Goal: Task Accomplishment & Management: Use online tool/utility

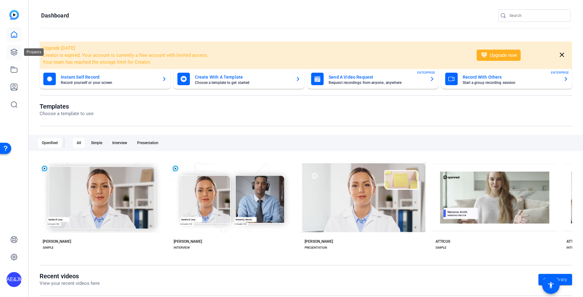
click at [16, 51] on icon at bounding box center [14, 52] width 6 height 6
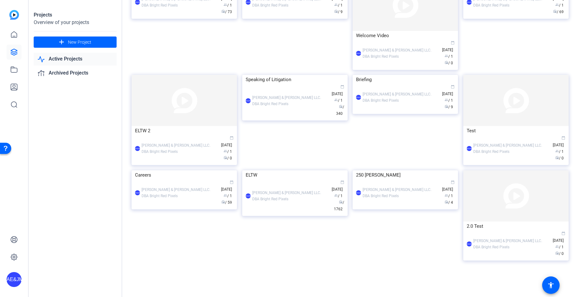
scroll to position [235, 0]
click at [258, 84] on div "Speaking of Litigation" at bounding box center [295, 79] width 98 height 9
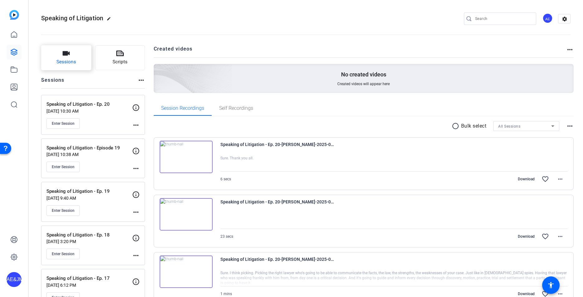
click at [71, 62] on span "Sessions" at bounding box center [66, 61] width 20 height 7
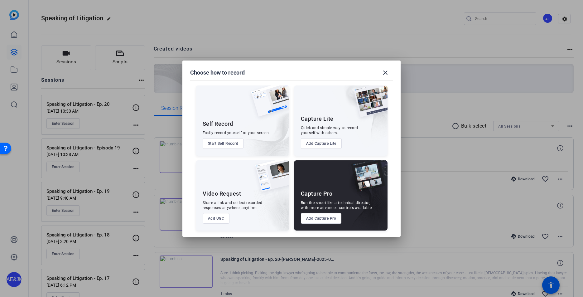
click at [322, 216] on button "Add Capture Pro" at bounding box center [321, 218] width 41 height 11
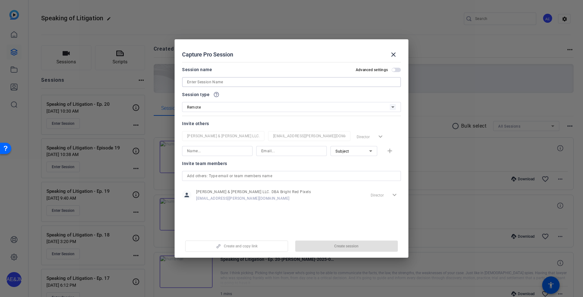
click at [222, 81] on input at bounding box center [291, 81] width 209 height 7
type input "[PERSON_NAME]"
click at [233, 150] on input at bounding box center [217, 150] width 60 height 7
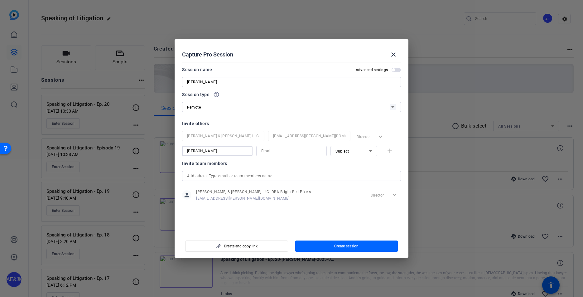
type input "[PERSON_NAME]"
click at [279, 150] on input at bounding box center [291, 150] width 60 height 7
paste input "[EMAIL_ADDRESS][DOMAIN_NAME]"
type input "[EMAIL_ADDRESS][DOMAIN_NAME]"
click at [338, 153] on span "Subject" at bounding box center [342, 151] width 14 height 4
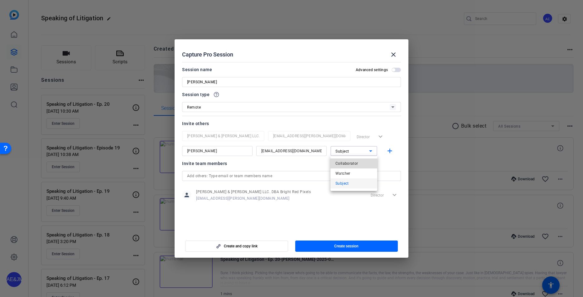
click at [339, 160] on span "Collaborator" at bounding box center [346, 163] width 23 height 7
click at [390, 150] on mat-icon "add" at bounding box center [390, 151] width 8 height 8
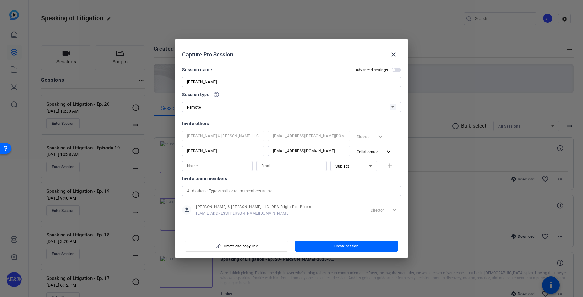
click at [207, 167] on input at bounding box center [217, 165] width 60 height 7
type input "[PERSON_NAME]"
click at [292, 165] on input at bounding box center [291, 165] width 60 height 7
paste input "[PERSON_NAME][EMAIL_ADDRESS][DOMAIN_NAME]"
type input "[PERSON_NAME][EMAIL_ADDRESS][DOMAIN_NAME]"
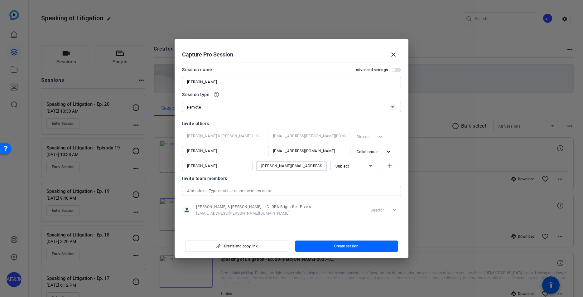
click at [351, 168] on div "Subject" at bounding box center [352, 166] width 34 height 8
drag, startPoint x: 345, startPoint y: 178, endPoint x: 348, endPoint y: 178, distance: 3.1
click at [345, 178] on span "Collaborator" at bounding box center [346, 177] width 23 height 7
click at [389, 166] on mat-icon "add" at bounding box center [390, 166] width 8 height 8
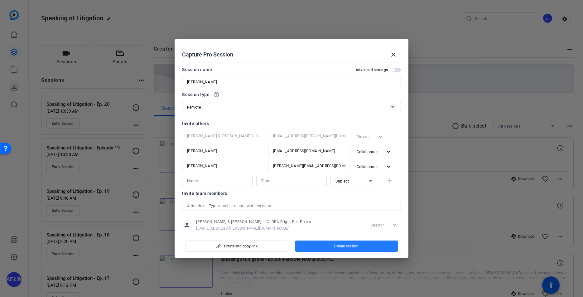
click at [372, 247] on span "button" at bounding box center [346, 245] width 103 height 15
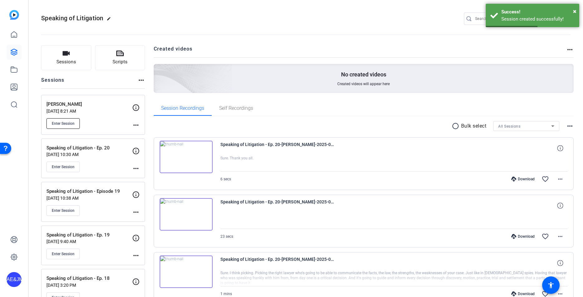
click at [64, 125] on span "Enter Session" at bounding box center [63, 123] width 23 height 5
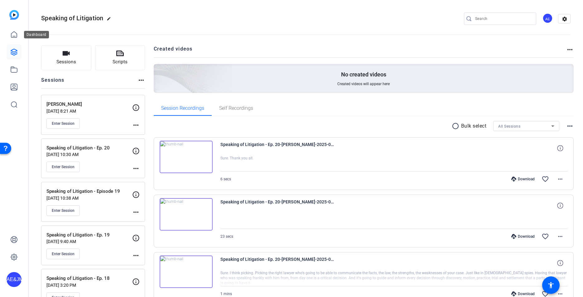
drag, startPoint x: 9, startPoint y: 35, endPoint x: 9, endPoint y: 49, distance: 14.3
click at [9, 35] on link at bounding box center [14, 34] width 15 height 15
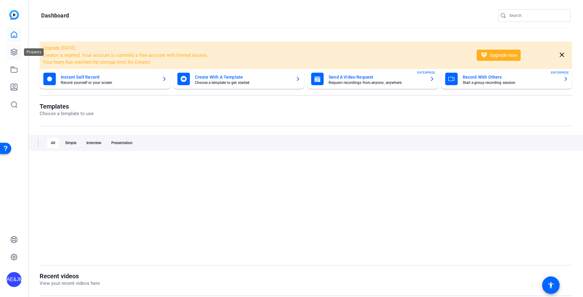
click at [9, 49] on link at bounding box center [14, 52] width 15 height 15
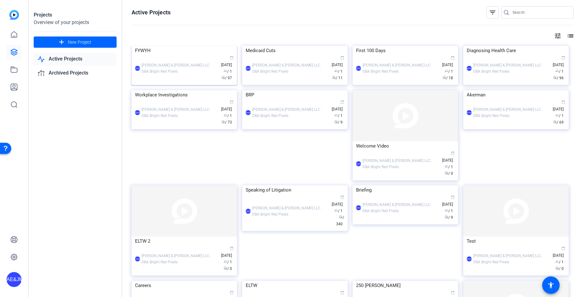
click at [173, 74] on div "[PERSON_NAME] & [PERSON_NAME] LLC. DBA Bright Red Pixels" at bounding box center [179, 68] width 76 height 12
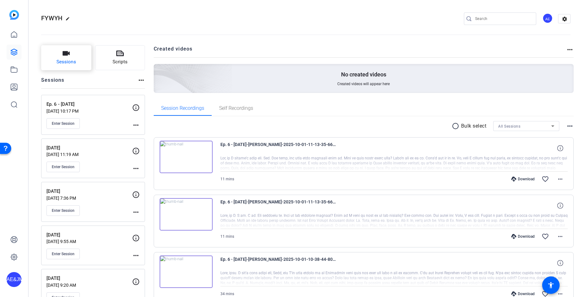
click at [60, 61] on span "Sessions" at bounding box center [66, 61] width 20 height 7
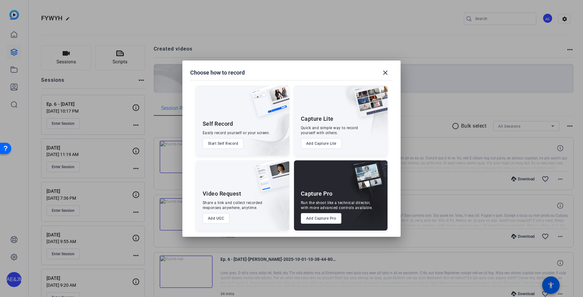
click at [328, 219] on button "Add Capture Pro" at bounding box center [321, 218] width 41 height 11
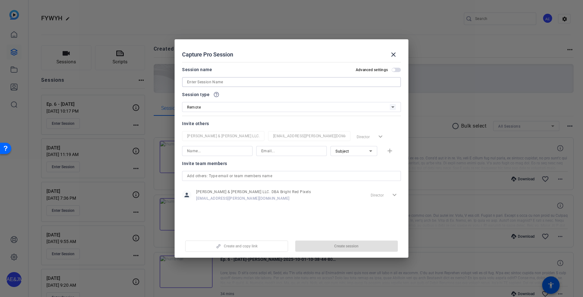
click at [209, 82] on input at bounding box center [291, 81] width 209 height 7
type input "Ep. 7 - 10.8.25"
click at [368, 246] on span "button" at bounding box center [346, 245] width 103 height 15
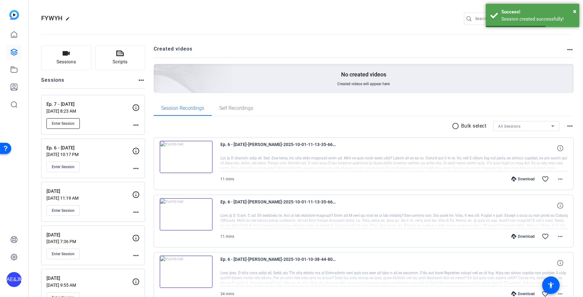
click at [68, 123] on span "Enter Session" at bounding box center [63, 123] width 23 height 5
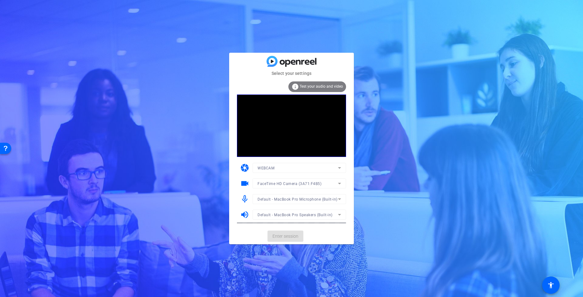
click at [280, 239] on mat-card-actions "Enter session" at bounding box center [291, 236] width 125 height 16
click at [280, 239] on span "Enter session" at bounding box center [285, 236] width 26 height 7
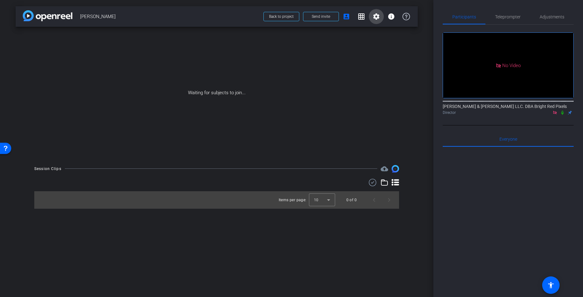
click at [377, 15] on mat-icon "settings" at bounding box center [375, 16] width 7 height 7
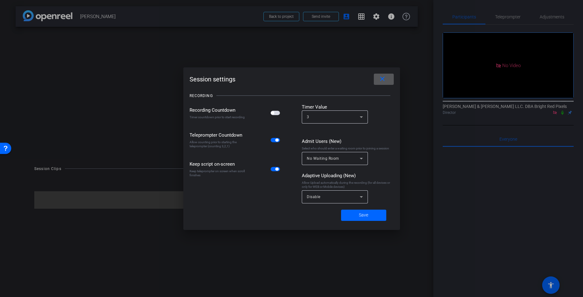
click at [275, 112] on span "button" at bounding box center [274, 113] width 9 height 4
click at [321, 193] on mat-select "Disable" at bounding box center [335, 197] width 56 height 8
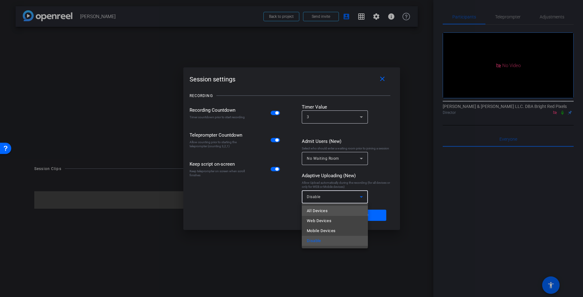
click at [321, 208] on span "All Devices" at bounding box center [317, 210] width 21 height 7
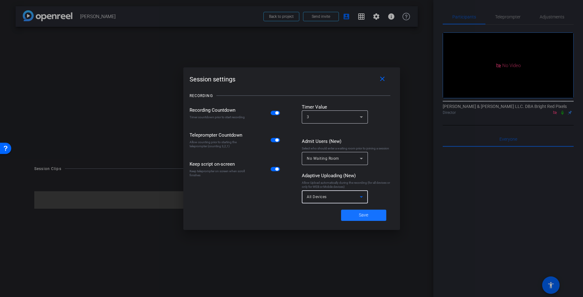
click at [362, 213] on span "Save" at bounding box center [363, 215] width 9 height 7
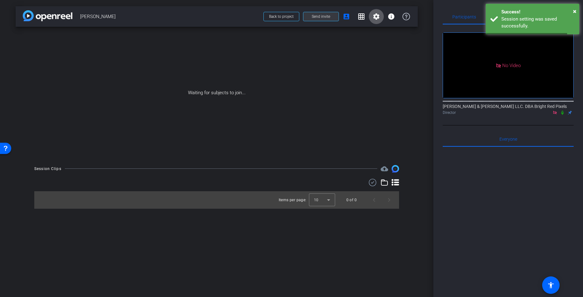
click at [322, 16] on span "Send invite" at bounding box center [321, 16] width 18 height 5
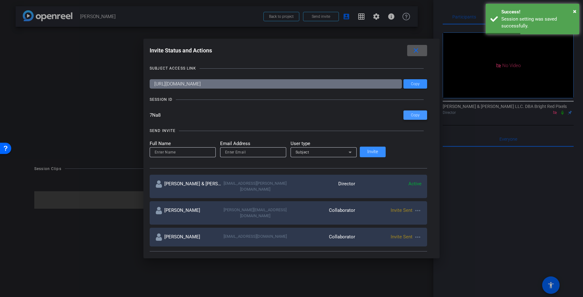
click at [411, 115] on span "Copy" at bounding box center [415, 115] width 9 height 5
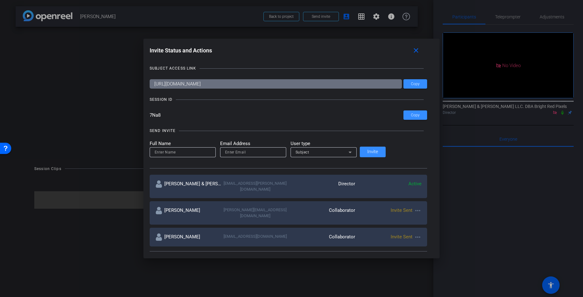
click at [283, 18] on div at bounding box center [291, 148] width 583 height 297
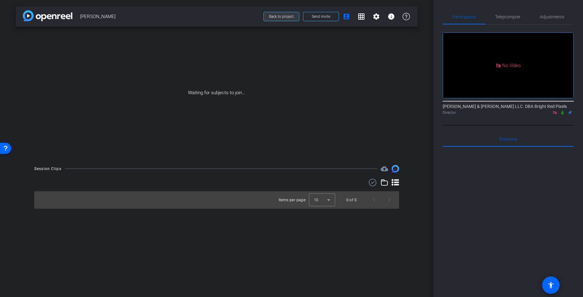
click at [282, 18] on span "Back to project" at bounding box center [281, 16] width 25 height 4
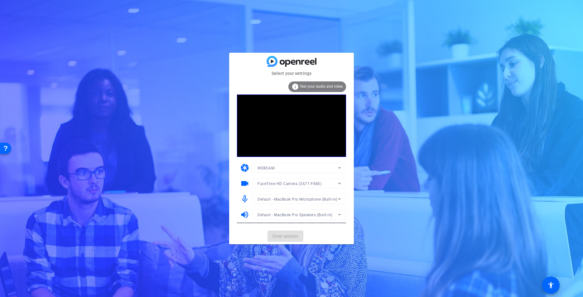
click at [281, 235] on mat-card-actions "Enter session" at bounding box center [291, 236] width 125 height 16
click at [281, 235] on span "Enter session" at bounding box center [285, 236] width 26 height 7
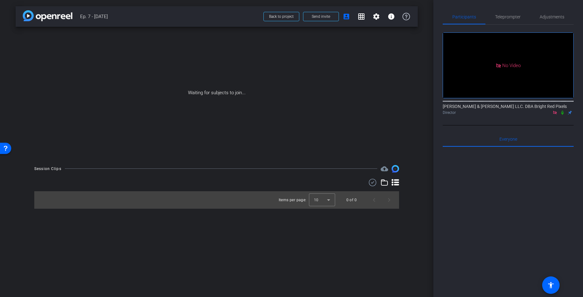
click at [561, 114] on icon at bounding box center [562, 112] width 5 height 4
click at [375, 19] on mat-icon "settings" at bounding box center [375, 16] width 7 height 7
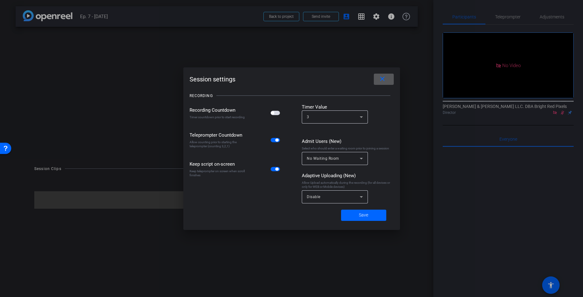
click at [331, 201] on div "Disable" at bounding box center [335, 196] width 56 height 13
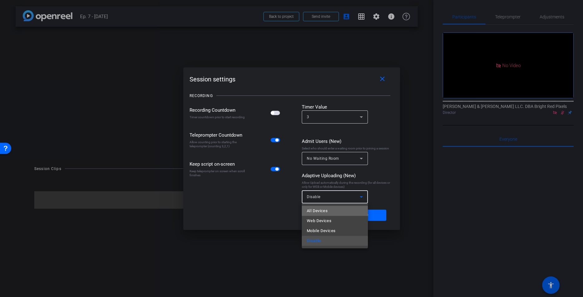
click at [328, 208] on mat-option "All Devices" at bounding box center [335, 211] width 66 height 10
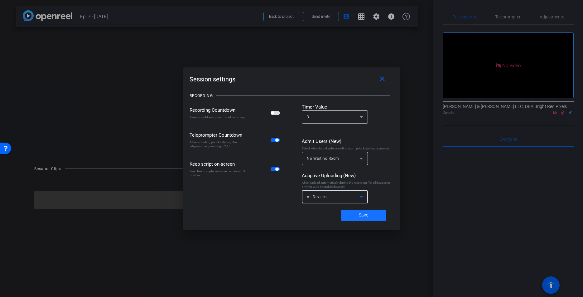
click at [351, 215] on span at bounding box center [363, 214] width 45 height 15
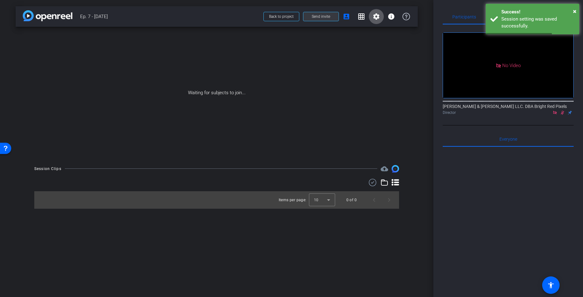
click at [316, 17] on span "Send invite" at bounding box center [321, 16] width 18 height 5
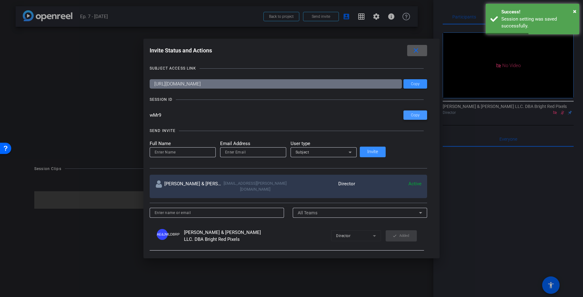
click at [403, 118] on span at bounding box center [415, 114] width 24 height 15
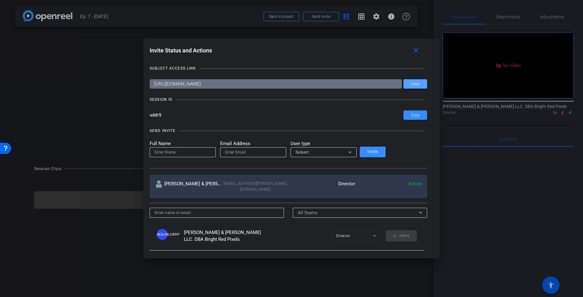
click at [403, 89] on span at bounding box center [415, 83] width 24 height 15
click at [411, 85] on span "Copy" at bounding box center [415, 84] width 9 height 5
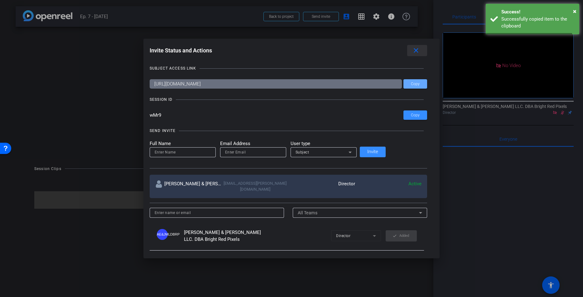
click at [412, 50] on mat-icon "close" at bounding box center [416, 51] width 8 height 8
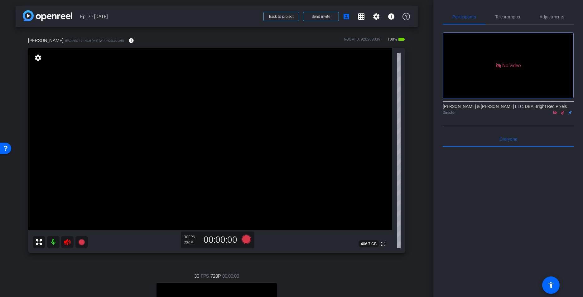
click at [563, 115] on icon at bounding box center [562, 112] width 5 height 4
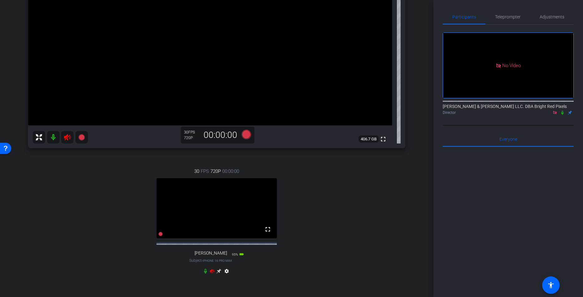
scroll to position [116, 0]
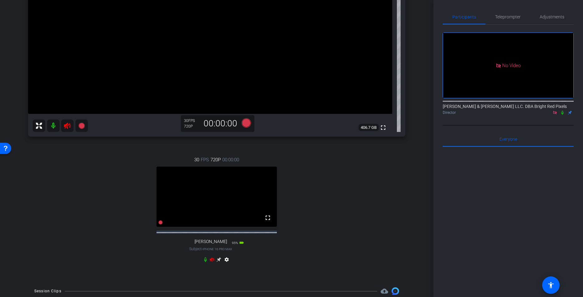
click at [212, 262] on icon at bounding box center [211, 259] width 5 height 5
click at [64, 125] on icon at bounding box center [67, 125] width 7 height 6
click at [367, 172] on div "30 FPS 720P 00:00:00 fullscreen Adam Subject - iPhone 16 Pro Max 95% battery_st…" at bounding box center [216, 210] width 377 height 129
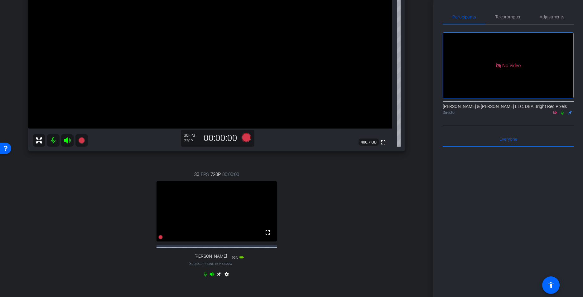
scroll to position [101, 0]
click at [367, 172] on div "30 FPS 720P 00:00:00 fullscreen Adam Subject - iPhone 16 Pro Max 95% battery_st…" at bounding box center [216, 225] width 377 height 129
click at [220, 277] on icon at bounding box center [218, 274] width 5 height 5
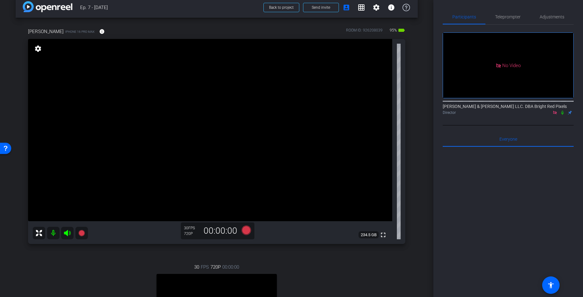
scroll to position [6, 0]
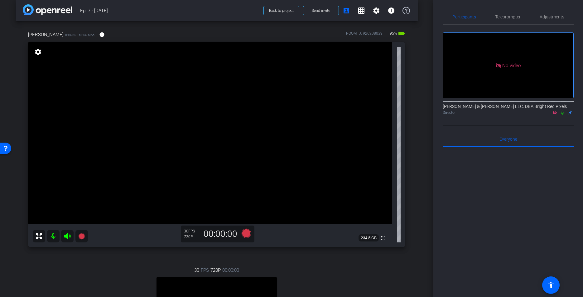
click at [422, 201] on div "arrow_back Ep. 7 - 10.8.25 Back to project Send invite account_box grid_on sett…" at bounding box center [216, 142] width 433 height 297
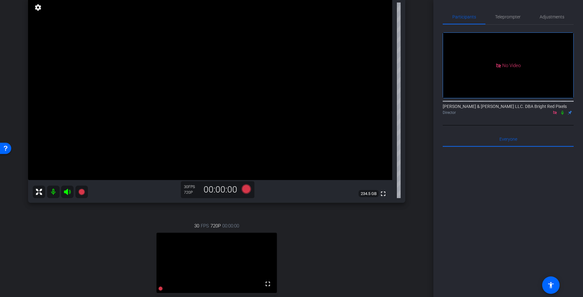
scroll to position [0, 0]
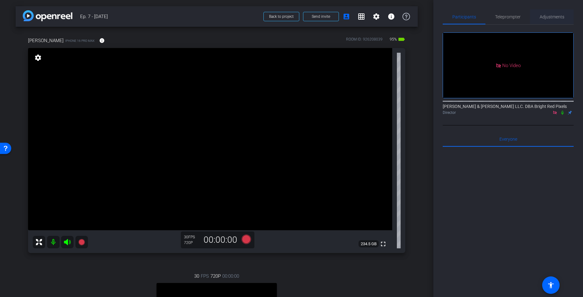
click at [547, 16] on span "Adjustments" at bounding box center [551, 17] width 25 height 4
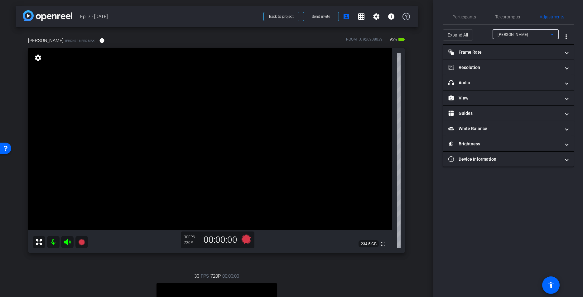
click at [511, 35] on div "jeff" at bounding box center [523, 35] width 53 height 8
click at [505, 57] on span "Adam" at bounding box center [512, 56] width 31 height 7
click at [512, 70] on mat-panel-title "Resolution" at bounding box center [504, 67] width 112 height 7
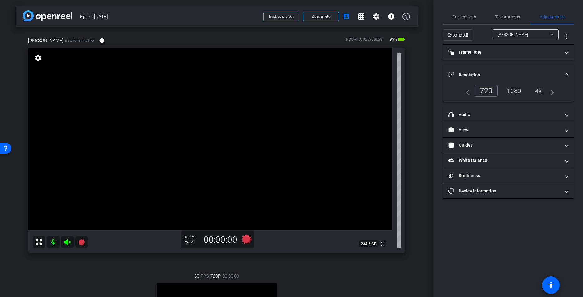
click at [517, 92] on div "1080" at bounding box center [513, 90] width 23 height 11
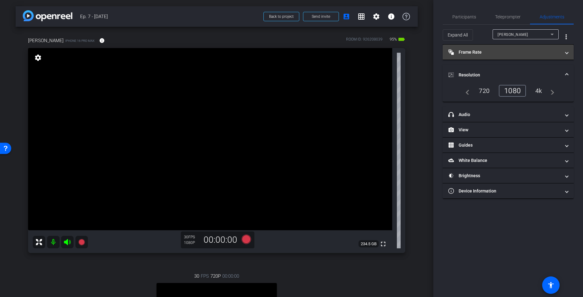
click at [483, 55] on mat-panel-title "Frame Rate Frame Rate" at bounding box center [504, 52] width 112 height 7
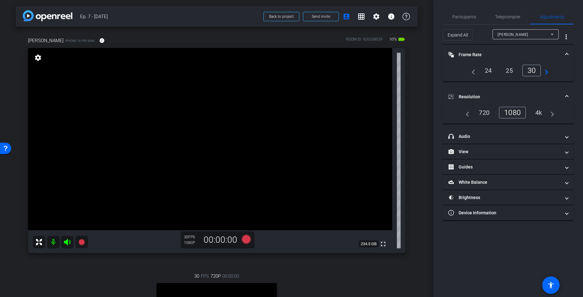
click at [484, 53] on mat-panel-title "Frame Rate Frame Rate" at bounding box center [504, 54] width 112 height 7
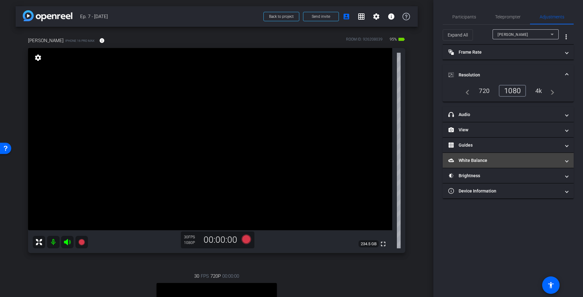
click at [462, 160] on mat-panel-title "White Balance White Balance" at bounding box center [504, 160] width 112 height 7
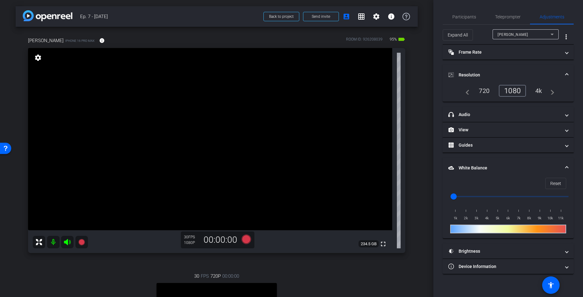
click at [477, 196] on input "range" at bounding box center [510, 196] width 129 height 14
click at [472, 196] on input "range" at bounding box center [510, 196] width 129 height 14
click at [484, 197] on input "range" at bounding box center [510, 196] width 129 height 14
click at [488, 197] on input "range" at bounding box center [510, 196] width 129 height 14
click at [490, 197] on input "range" at bounding box center [510, 196] width 129 height 14
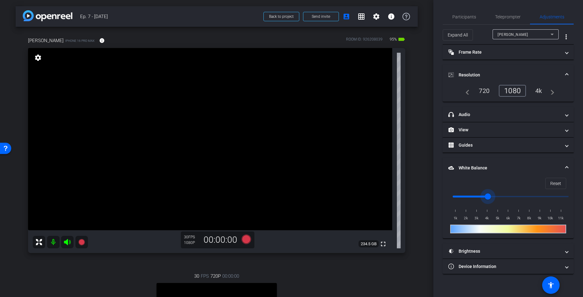
click at [482, 196] on input "range" at bounding box center [510, 196] width 129 height 14
click at [487, 196] on input "range" at bounding box center [510, 196] width 129 height 14
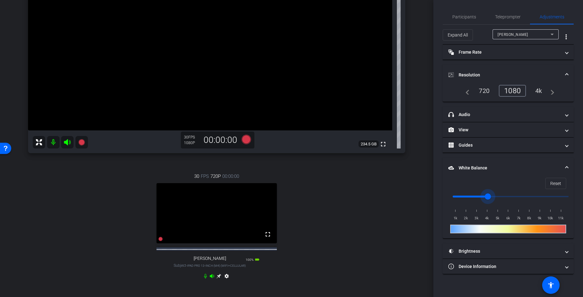
scroll to position [98, 0]
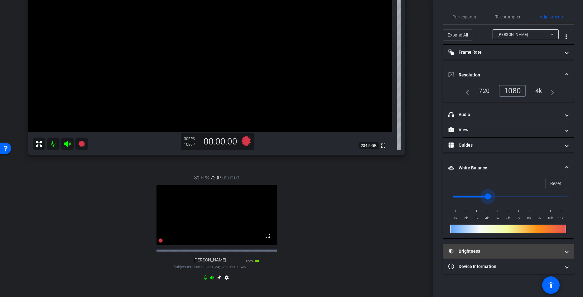
click at [518, 252] on mat-panel-title "Brightness" at bounding box center [504, 251] width 112 height 7
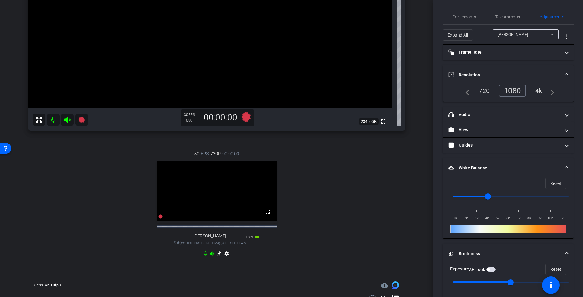
scroll to position [124, 0]
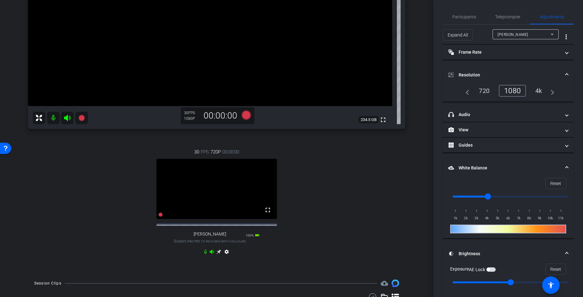
drag, startPoint x: 494, startPoint y: 269, endPoint x: 452, endPoint y: 258, distance: 42.8
click at [494, 269] on span "button" at bounding box center [490, 269] width 9 height 4
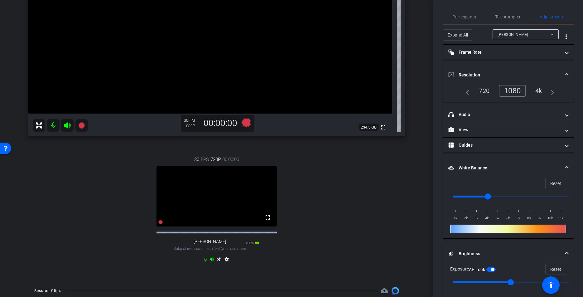
scroll to position [117, 0]
click at [217, 260] on icon at bounding box center [218, 257] width 5 height 5
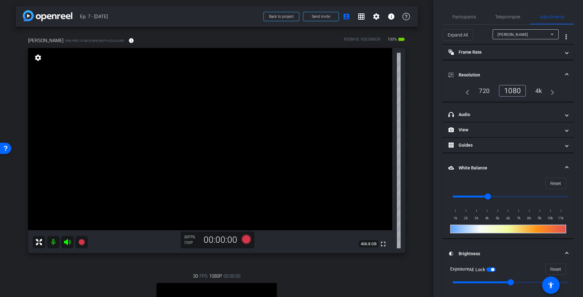
click at [508, 32] on div "Adam" at bounding box center [523, 35] width 53 height 8
click at [502, 48] on span "jeff" at bounding box center [512, 46] width 31 height 7
click at [517, 91] on div "1080" at bounding box center [523, 90] width 23 height 11
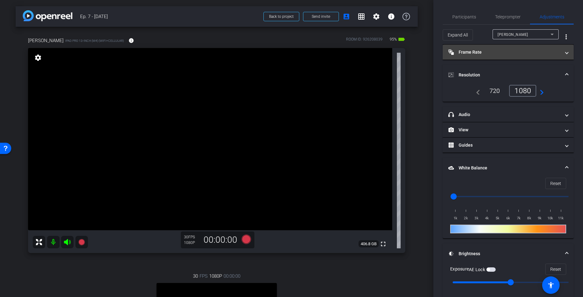
click at [486, 47] on mat-expansion-panel-header "Frame Rate Frame Rate" at bounding box center [507, 52] width 131 height 15
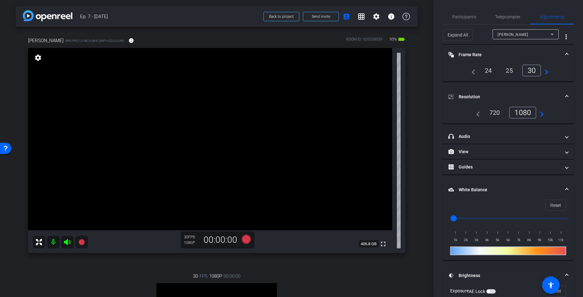
click at [488, 50] on mat-expansion-panel-header "Frame Rate Frame Rate" at bounding box center [507, 55] width 131 height 20
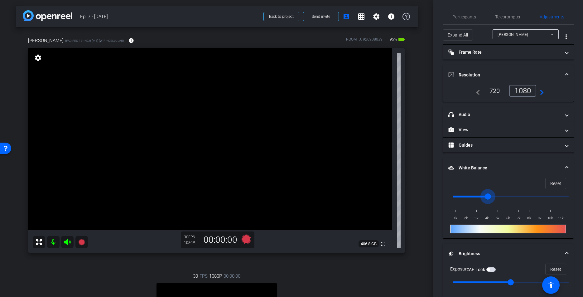
click at [485, 197] on input "range" at bounding box center [510, 196] width 129 height 14
click at [476, 196] on input "range" at bounding box center [510, 196] width 129 height 14
click at [472, 196] on input "range" at bounding box center [510, 196] width 129 height 14
type input "2000"
click at [464, 196] on input "range" at bounding box center [510, 196] width 129 height 14
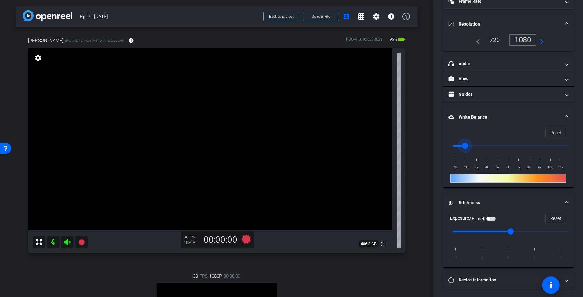
scroll to position [50, 0]
click at [489, 219] on span "button" at bounding box center [487, 219] width 3 height 3
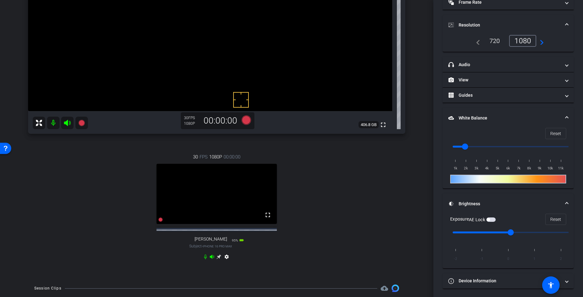
scroll to position [130, 0]
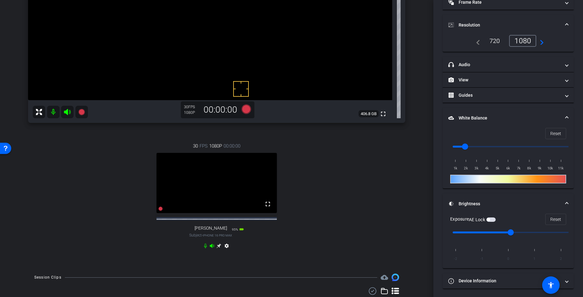
click at [269, 94] on video at bounding box center [210, 9] width 364 height 182
drag, startPoint x: 268, startPoint y: 94, endPoint x: 270, endPoint y: 97, distance: 3.8
click at [268, 94] on video at bounding box center [210, 9] width 364 height 182
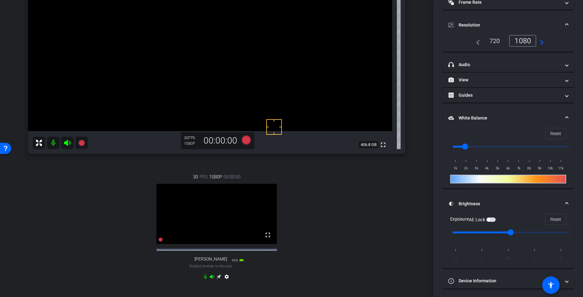
scroll to position [98, 0]
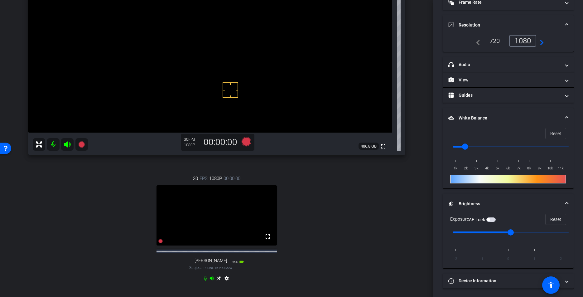
click at [493, 219] on span "button" at bounding box center [490, 219] width 9 height 4
click at [414, 220] on div "jeff iPad Pro 13-inch (M4) (WiFi+Cellular) info ROOM ID: 926208039 95% battery_…" at bounding box center [217, 114] width 402 height 370
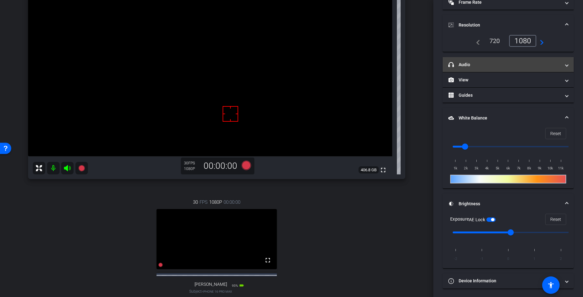
scroll to position [0, 0]
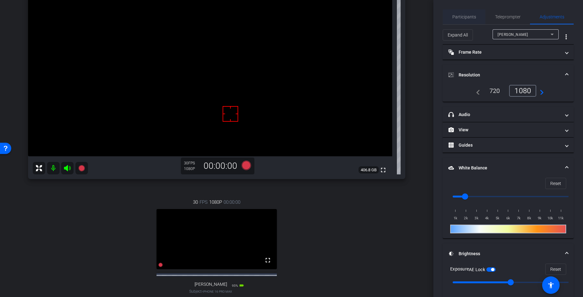
click at [462, 15] on span "Participants" at bounding box center [464, 17] width 24 height 4
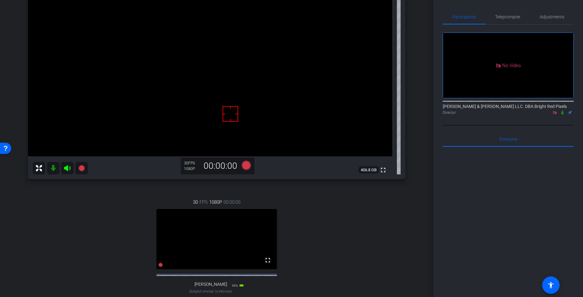
click at [413, 47] on div "jeff iPad Pro 13-inch (M4) (WiFi+Cellular) info ROOM ID: 926208039 95% battery_…" at bounding box center [217, 138] width 402 height 370
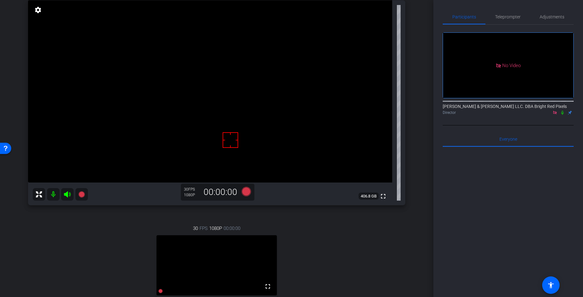
scroll to position [48, 0]
click at [79, 233] on div "30 FPS 1080P 00:00:00 fullscreen Adam Subject - iPhone 16 Pro Max 95% battery_s…" at bounding box center [216, 278] width 377 height 129
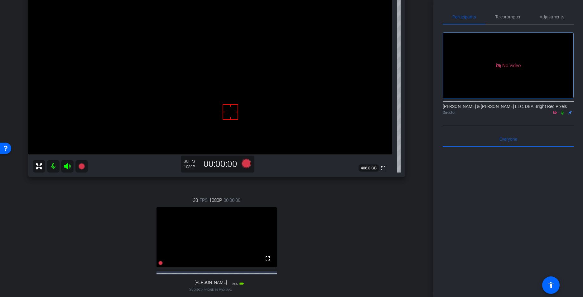
scroll to position [75, 0]
click at [273, 91] on video at bounding box center [210, 64] width 364 height 182
click at [326, 259] on div "30 FPS 1080P 00:00:00 fullscreen Adam Subject - iPhone 16 Pro Max 95% battery_s…" at bounding box center [216, 251] width 377 height 129
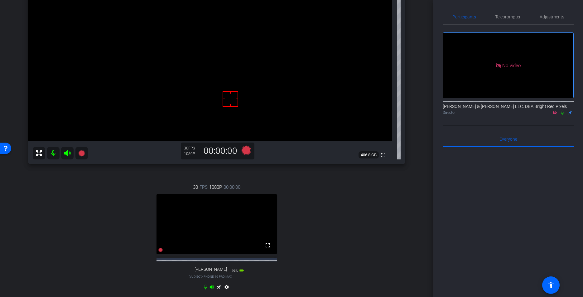
scroll to position [89, 0]
click at [324, 260] on div "30 FPS 1080P 00:00:00 fullscreen Adam Subject - iPhone 16 Pro Max 95% battery_s…" at bounding box center [216, 237] width 377 height 129
click at [67, 211] on div "30 FPS 1080P 00:00:00 fullscreen Adam Subject - iPhone 16 Pro Max 95% battery_s…" at bounding box center [216, 237] width 377 height 129
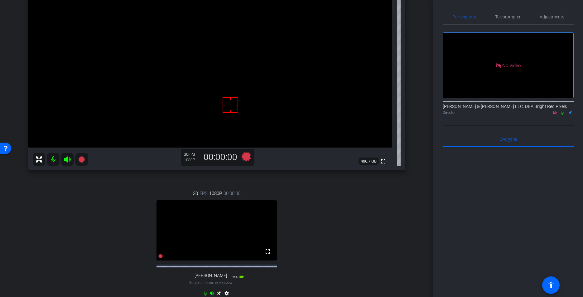
scroll to position [96, 0]
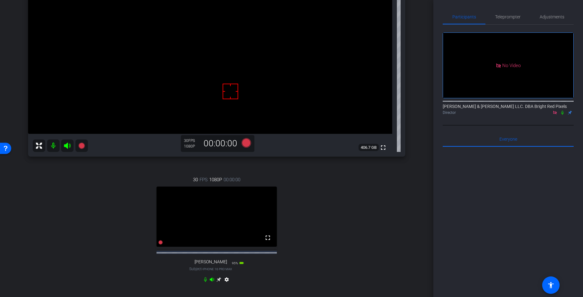
click at [54, 208] on div "30 FPS 1080P 00:00:00 fullscreen Adam Subject - iPhone 16 Pro Max 95% battery_s…" at bounding box center [216, 230] width 377 height 129
click at [53, 210] on div "30 FPS 1080P 00:00:00 fullscreen Adam Subject - iPhone 16 Pro Max 95% battery_s…" at bounding box center [216, 230] width 377 height 129
click at [91, 174] on div "30 FPS 1080P 00:00:00 fullscreen Adam Subject - iPhone 16 Pro Max 95% battery_s…" at bounding box center [216, 230] width 377 height 129
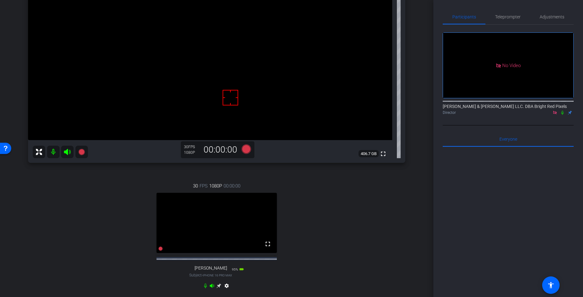
scroll to position [101, 0]
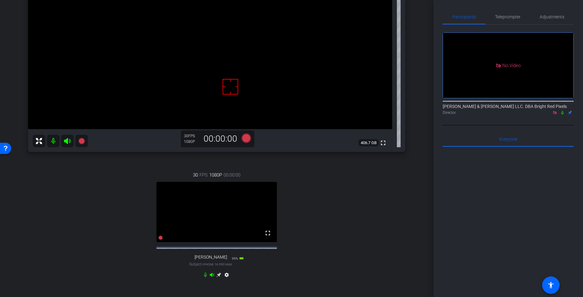
click at [106, 174] on div "30 FPS 1080P 00:00:00 fullscreen Adam Subject - iPhone 16 Pro Max 95% battery_s…" at bounding box center [216, 225] width 377 height 129
click at [102, 174] on div "30 FPS 1080P 00:00:00 fullscreen Adam Subject - iPhone 16 Pro Max 95% battery_s…" at bounding box center [216, 225] width 377 height 129
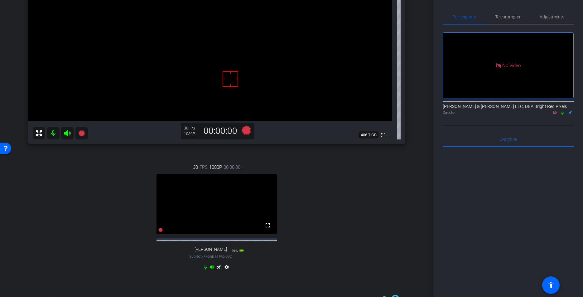
click at [98, 178] on div "30 FPS 1080P 00:00:00 fullscreen Adam Subject - iPhone 16 Pro Max 95% battery_s…" at bounding box center [216, 217] width 377 height 129
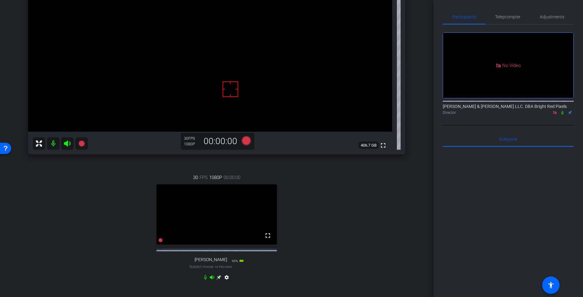
scroll to position [97, 0]
click at [101, 177] on div "30 FPS 1080P 00:00:00 fullscreen Adam Subject - iPhone 16 Pro Max 95% battery_s…" at bounding box center [216, 229] width 377 height 129
click at [101, 176] on div "30 FPS 1080P 00:00:00 fullscreen Adam Subject - iPhone 16 Pro Max 95% battery_s…" at bounding box center [216, 229] width 377 height 129
click at [219, 281] on icon at bounding box center [218, 278] width 5 height 5
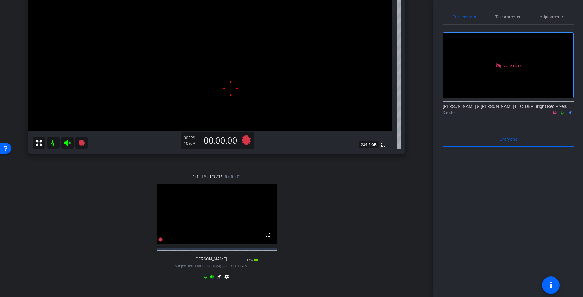
scroll to position [95, 0]
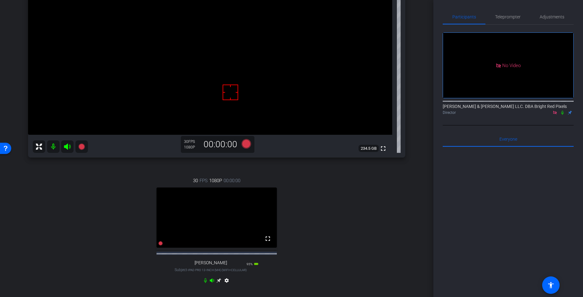
click at [325, 241] on div "30 FPS 1080P 00:00:00 fullscreen jeff Subject - iPad Pro 13-inch (M4) (WiFi+Cel…" at bounding box center [216, 231] width 377 height 129
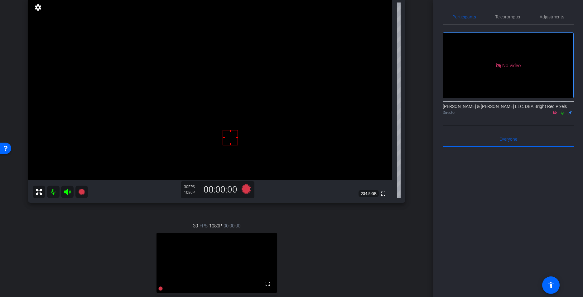
scroll to position [44, 0]
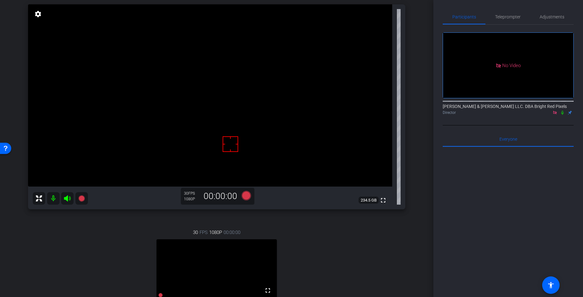
click at [324, 238] on div "30 FPS 1080P 00:00:00 fullscreen jeff Subject - iPad Pro 13-inch (M4) (WiFi+Cel…" at bounding box center [216, 282] width 377 height 129
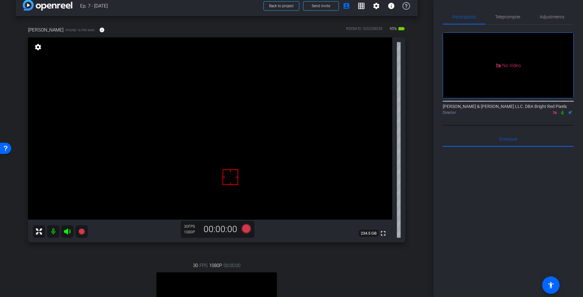
scroll to position [9, 0]
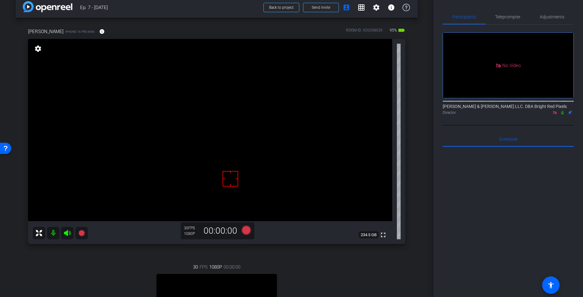
click at [485, 159] on div at bounding box center [507, 224] width 131 height 154
click at [484, 164] on div at bounding box center [507, 224] width 131 height 154
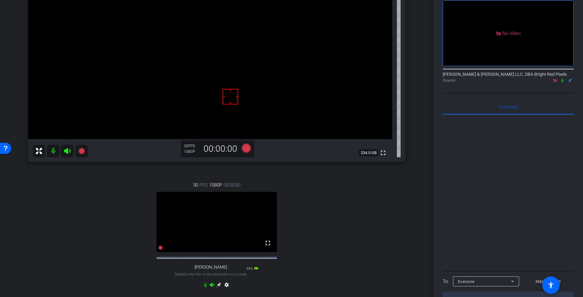
scroll to position [91, 0]
click at [459, 165] on div at bounding box center [507, 192] width 131 height 154
click at [410, 169] on div "Adam iPhone 16 Pro Max info ROOM ID: 926208039 95% battery_std fullscreen setti…" at bounding box center [217, 121] width 402 height 370
click at [412, 170] on div "Adam iPhone 16 Pro Max info ROOM ID: 926208039 95% battery_std fullscreen setti…" at bounding box center [217, 121] width 402 height 370
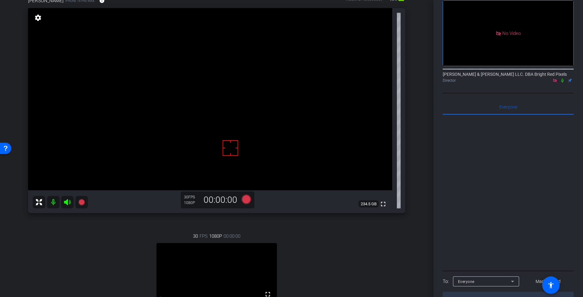
scroll to position [17, 0]
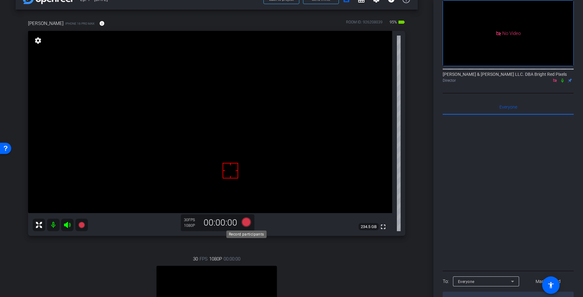
click at [246, 221] on icon at bounding box center [245, 221] width 9 height 9
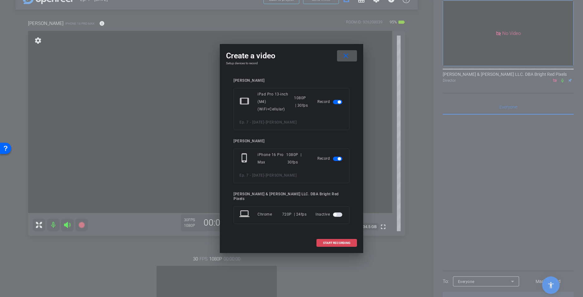
click at [329, 241] on span "START RECORDING" at bounding box center [336, 242] width 27 height 3
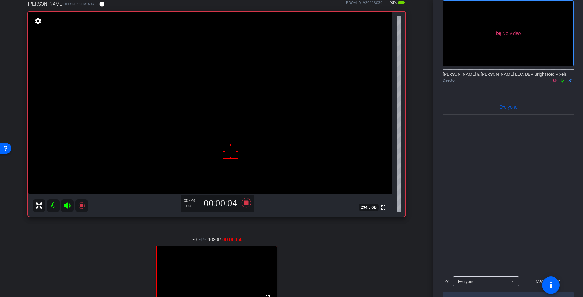
scroll to position [27, 0]
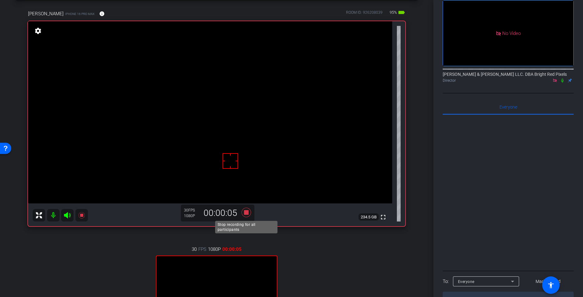
click at [245, 212] on icon at bounding box center [245, 211] width 9 height 9
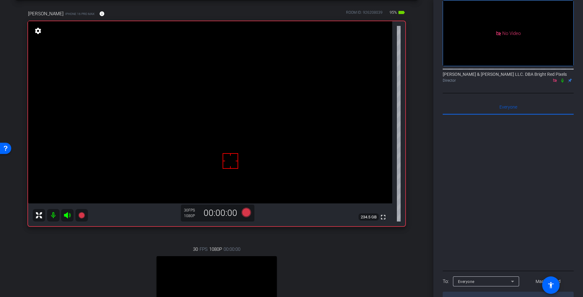
scroll to position [0, 0]
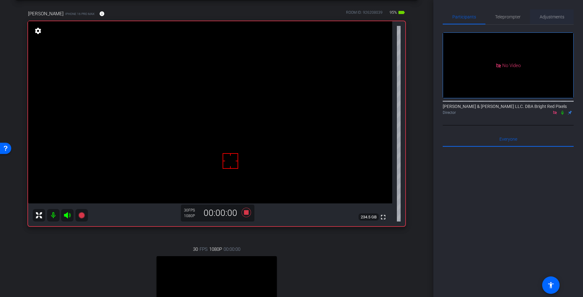
click at [560, 15] on span "Adjustments" at bounding box center [551, 17] width 25 height 4
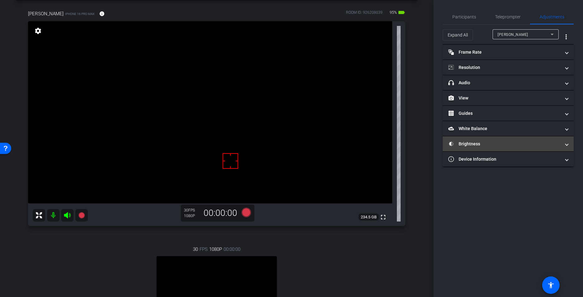
click at [496, 145] on mat-panel-title "Brightness" at bounding box center [504, 144] width 112 height 7
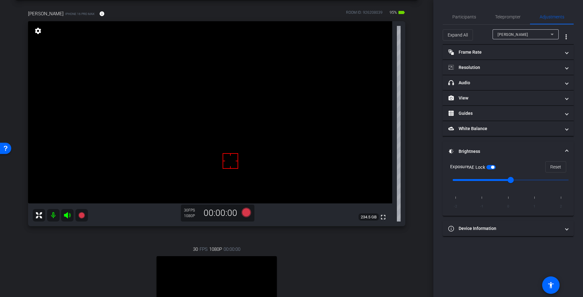
click at [529, 30] on div "jeff" at bounding box center [525, 34] width 56 height 10
click at [520, 57] on mat-option "Adam" at bounding box center [525, 57] width 66 height 10
type input "4000"
click at [484, 67] on mat-panel-title "Resolution" at bounding box center [504, 67] width 112 height 7
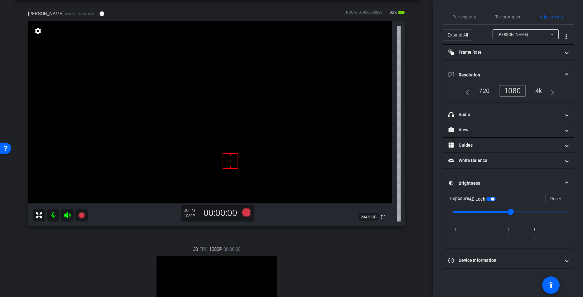
click at [478, 70] on mat-expansion-panel-header "Resolution" at bounding box center [507, 75] width 131 height 20
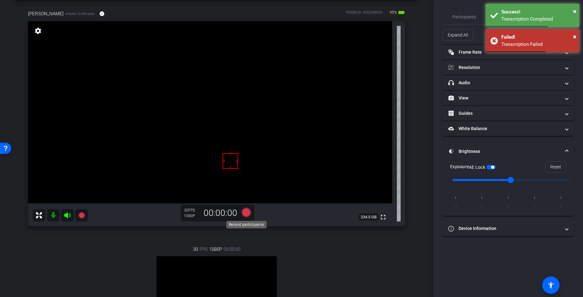
click at [250, 212] on icon at bounding box center [245, 211] width 9 height 9
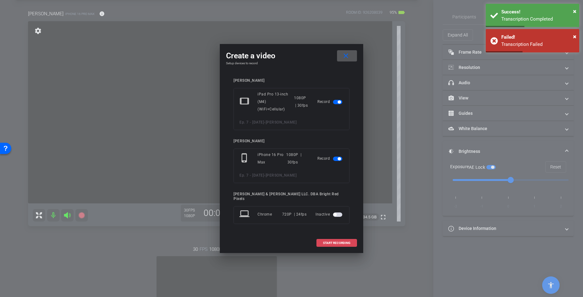
click at [345, 241] on span "START RECORDING" at bounding box center [336, 242] width 27 height 3
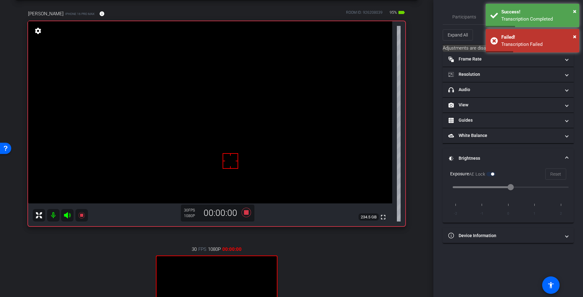
scroll to position [27, 0]
click at [425, 105] on div "arrow_back Ep. 7 - 10.8.25 Back to project Send invite account_box grid_on sett…" at bounding box center [216, 121] width 433 height 297
drag, startPoint x: 453, startPoint y: 19, endPoint x: 460, endPoint y: 18, distance: 6.9
click at [453, 19] on span "Participants" at bounding box center [464, 17] width 24 height 4
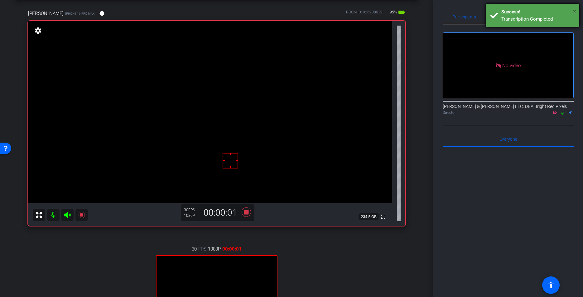
click at [574, 10] on span "×" at bounding box center [574, 10] width 3 height 7
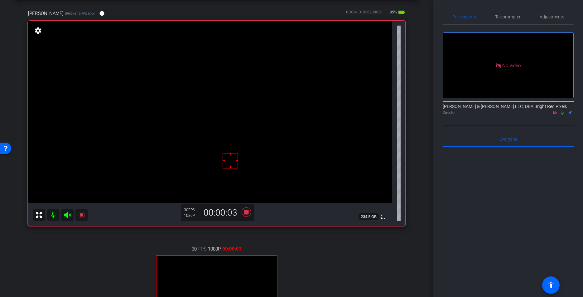
click at [417, 112] on div "arrow_back Ep. 7 - 10.8.25 Back to project Send invite account_box grid_on sett…" at bounding box center [216, 121] width 433 height 297
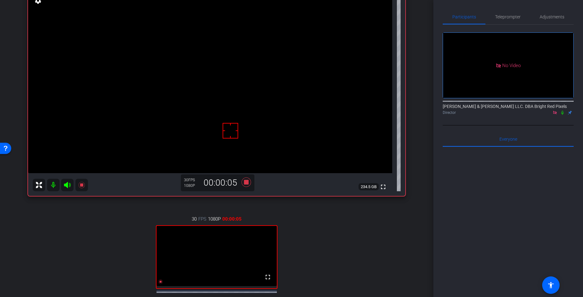
scroll to position [81, 0]
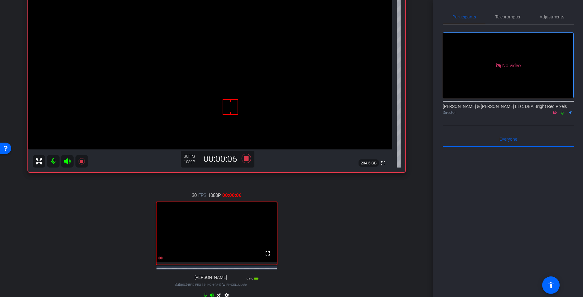
click at [419, 110] on div "arrow_back Ep. 7 - 10.8.25 Back to project Send invite account_box grid_on sett…" at bounding box center [216, 67] width 433 height 297
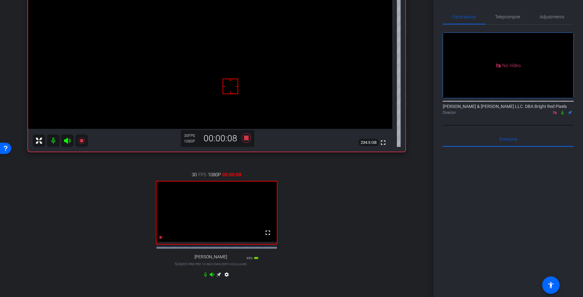
scroll to position [104, 0]
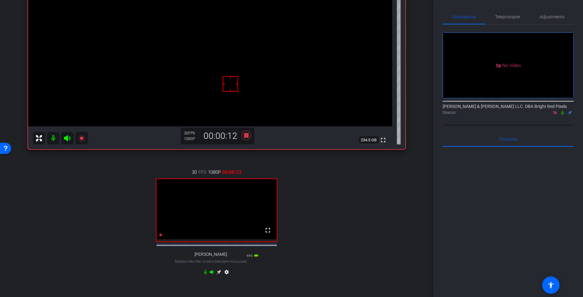
click at [426, 112] on div "arrow_back Ep. 7 - 10.8.25 Back to project Send invite account_box grid_on sett…" at bounding box center [216, 44] width 433 height 297
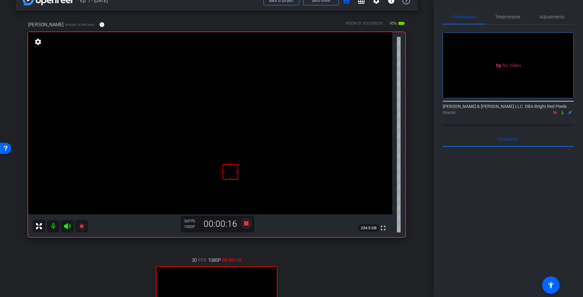
scroll to position [88, 0]
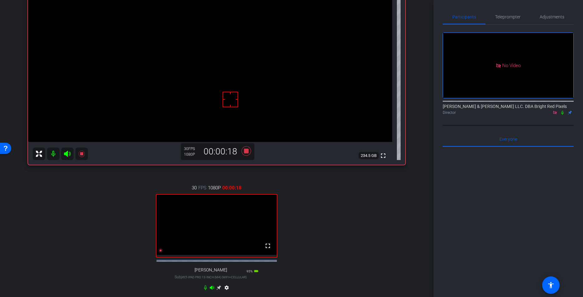
click at [419, 58] on div "arrow_back Ep. 7 - 10.8.25 Back to project Send invite account_box grid_on sett…" at bounding box center [216, 60] width 433 height 297
click at [560, 110] on mat-icon at bounding box center [561, 113] width 7 height 6
click at [352, 222] on div "30 FPS 1080P 00:00:24 fullscreen jeff Subject - iPad Pro 13-inch (M4) (WiFi+Cel…" at bounding box center [216, 238] width 377 height 129
click at [562, 110] on icon at bounding box center [562, 112] width 5 height 4
click at [246, 152] on icon at bounding box center [245, 150] width 9 height 9
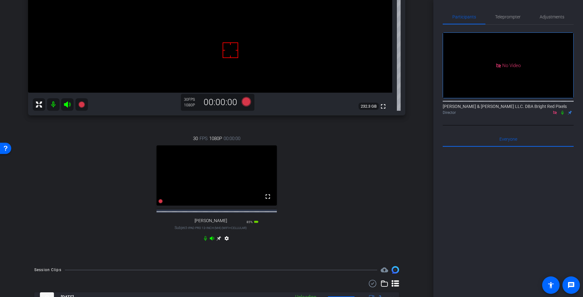
scroll to position [130, 0]
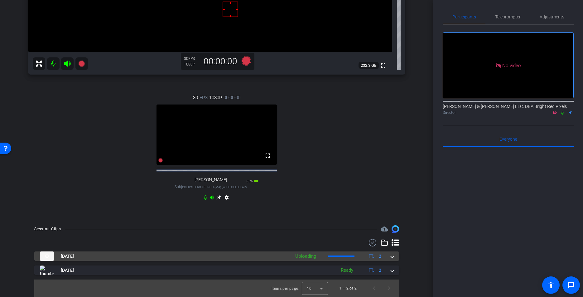
click at [394, 258] on mat-expansion-panel-header "Oct 8, 2025 Uploading 2" at bounding box center [216, 255] width 365 height 9
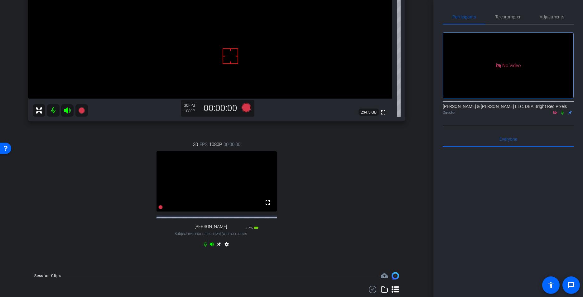
scroll to position [121, 0]
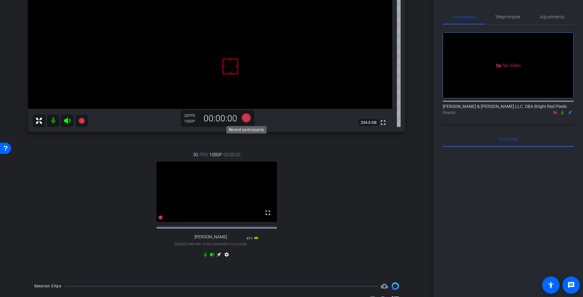
click at [248, 117] on icon at bounding box center [245, 117] width 9 height 9
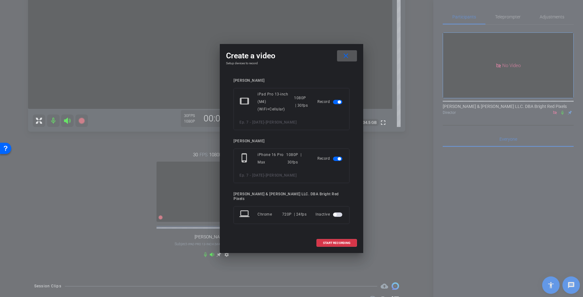
click at [354, 235] on span at bounding box center [337, 242] width 40 height 15
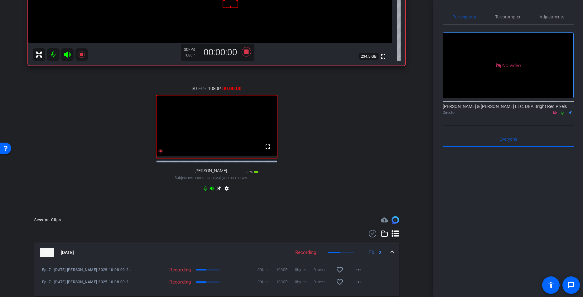
scroll to position [241, 0]
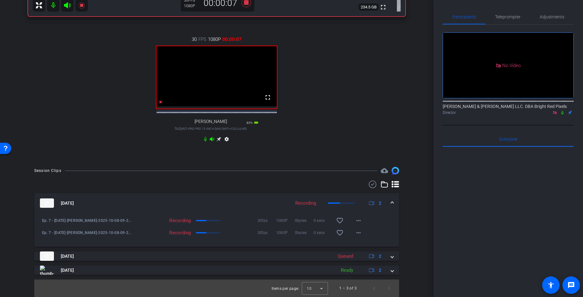
click at [562, 110] on icon at bounding box center [562, 112] width 5 height 4
drag, startPoint x: 393, startPoint y: 256, endPoint x: 401, endPoint y: 254, distance: 8.0
click at [394, 257] on mat-expansion-panel-header "Oct 8, 2025 Queued 2" at bounding box center [216, 255] width 365 height 9
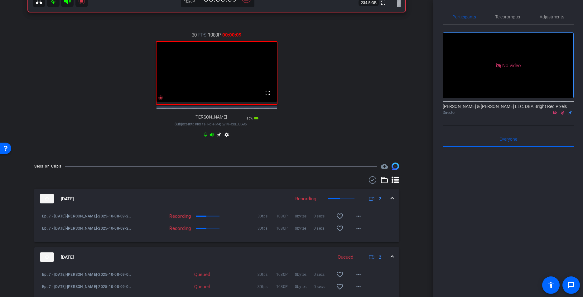
scroll to position [280, 0]
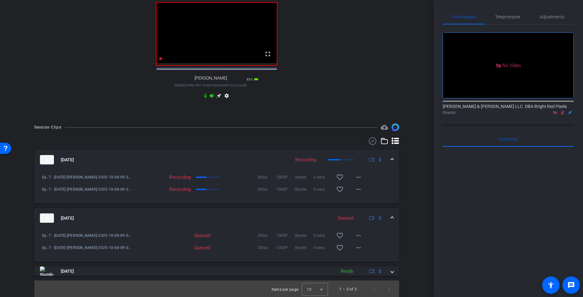
click at [391, 221] on span at bounding box center [392, 218] width 2 height 7
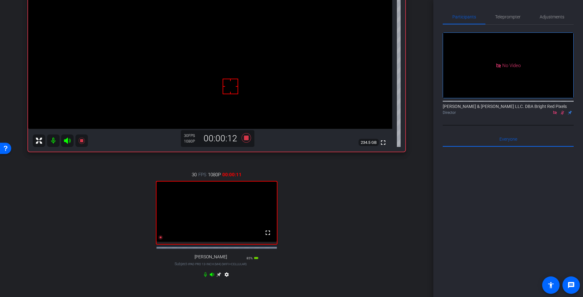
scroll to position [103, 0]
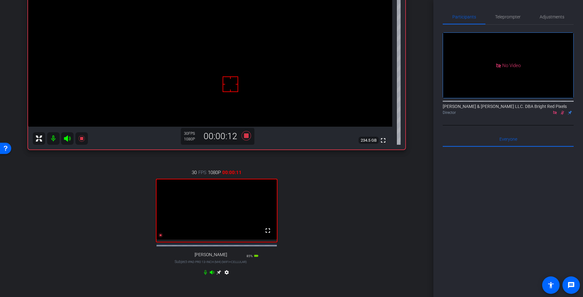
click at [402, 222] on div "30 FPS 1080P 00:00:11 fullscreen jeff Subject - iPad Pro 13-inch (M4) (WiFi+Cel…" at bounding box center [216, 223] width 377 height 129
click at [551, 102] on div "No Video Adam Elend & Jeff Marks LLC. DBA Bright Red Pixels Director" at bounding box center [507, 75] width 131 height 101
click at [563, 111] on icon at bounding box center [561, 113] width 3 height 4
click at [249, 135] on icon at bounding box center [246, 135] width 15 height 11
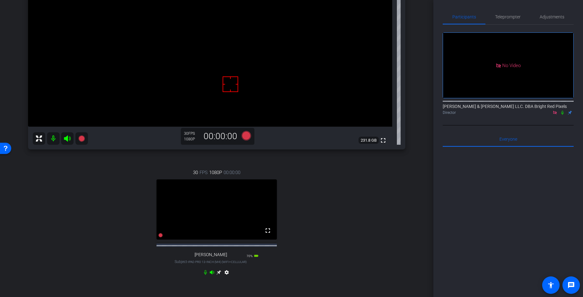
click at [326, 174] on div "30 FPS 1080P 00:00:00 fullscreen jeff Subject - iPad Pro 13-inch (M4) (WiFi+Cel…" at bounding box center [216, 223] width 377 height 129
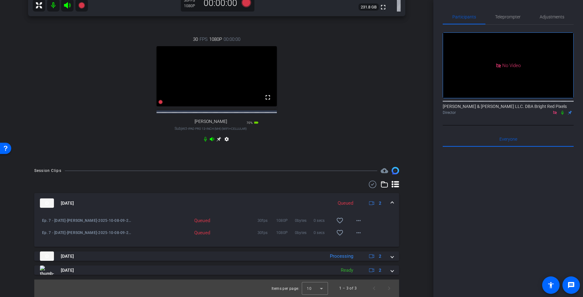
scroll to position [242, 0]
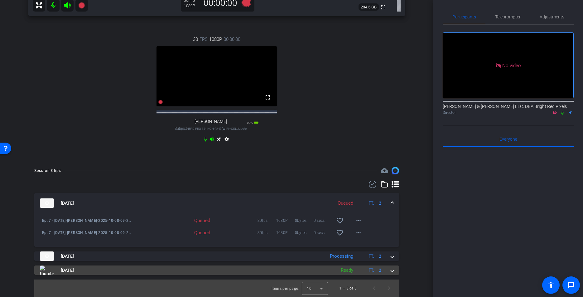
click at [392, 270] on span at bounding box center [392, 270] width 2 height 7
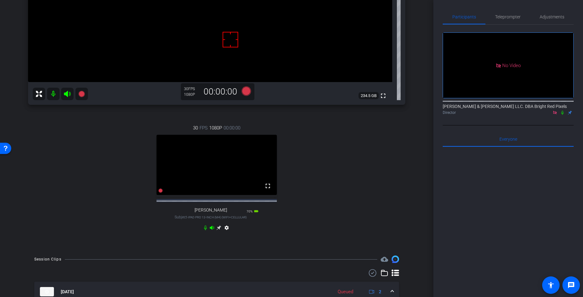
scroll to position [26, 0]
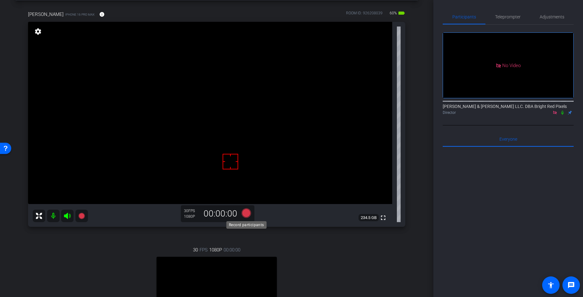
click at [245, 212] on icon at bounding box center [245, 212] width 9 height 9
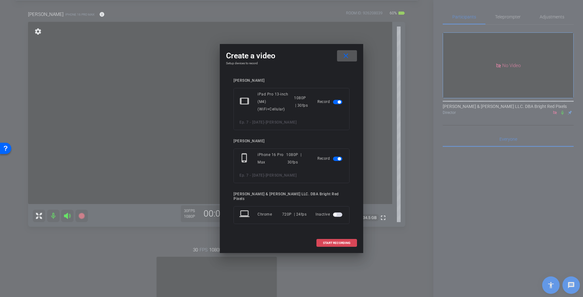
click at [332, 241] on span "START RECORDING" at bounding box center [336, 242] width 27 height 3
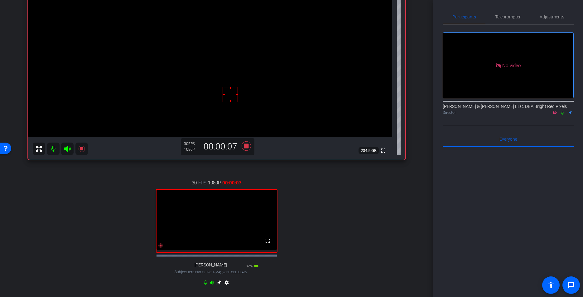
scroll to position [93, 0]
click at [563, 111] on icon at bounding box center [562, 113] width 2 height 4
click at [562, 111] on icon at bounding box center [561, 113] width 3 height 4
click at [246, 146] on icon at bounding box center [245, 145] width 9 height 9
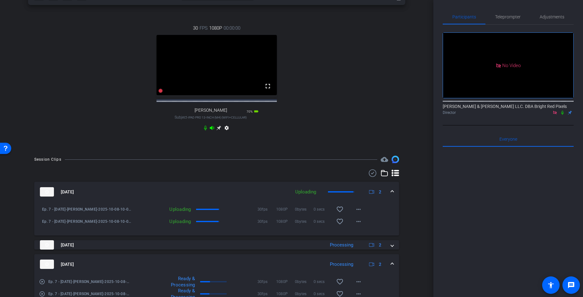
scroll to position [300, 0]
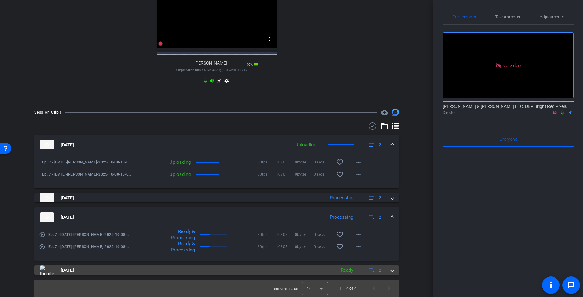
click at [392, 271] on span at bounding box center [392, 270] width 2 height 7
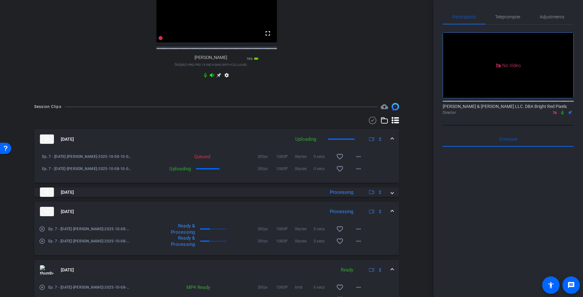
scroll to position [345, 0]
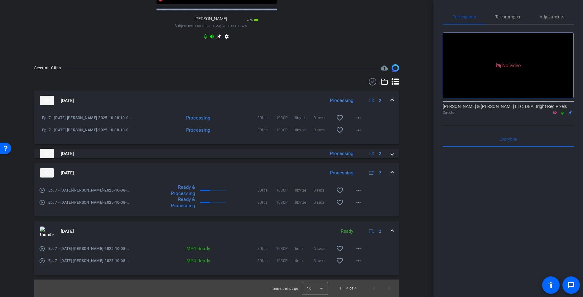
click at [390, 231] on div "Oct 8, 2025 Ready 2" at bounding box center [215, 230] width 351 height 9
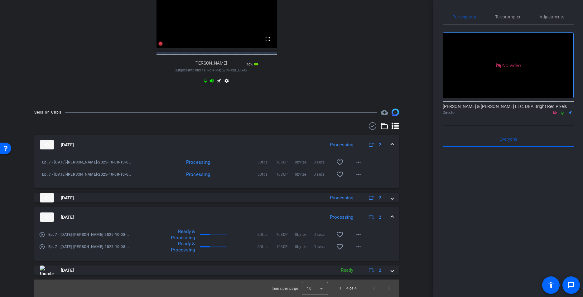
scroll to position [300, 0]
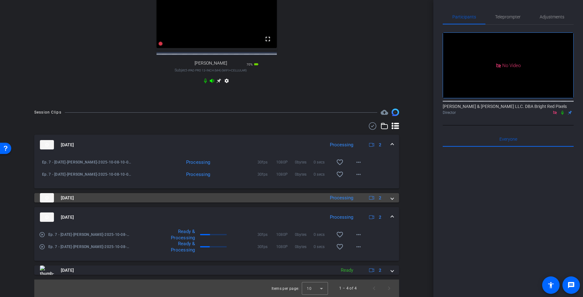
click at [393, 201] on mat-expansion-panel-header "Oct 8, 2025 Processing 2" at bounding box center [216, 197] width 365 height 9
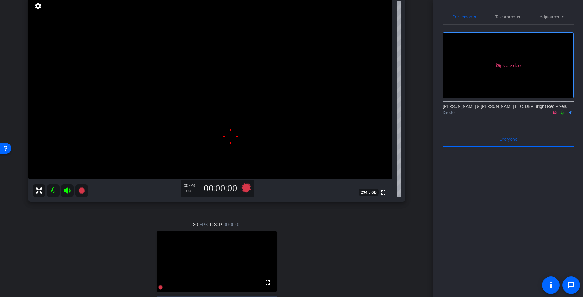
scroll to position [101, 0]
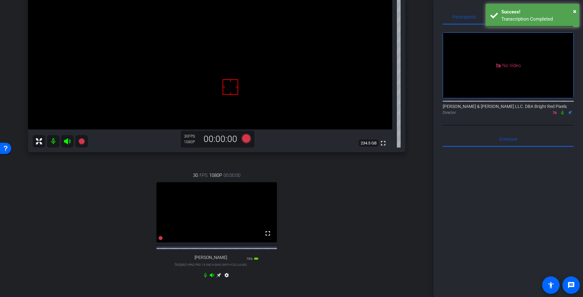
click at [397, 207] on div "30 FPS 1080P 00:00:00 fullscreen jeff Subject - iPad Pro 13-inch (M4) (WiFi+Cel…" at bounding box center [216, 225] width 377 height 129
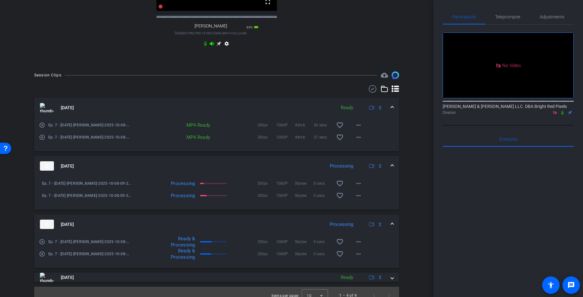
scroll to position [345, 0]
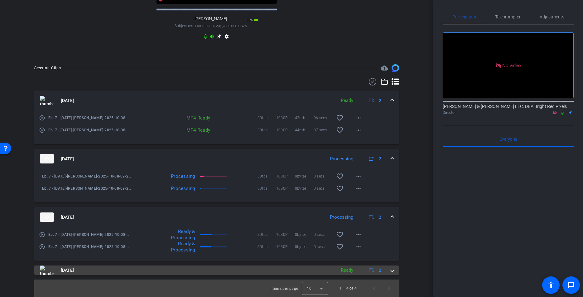
click at [395, 271] on mat-expansion-panel-header "Oct 8, 2025 Ready 2" at bounding box center [216, 269] width 365 height 9
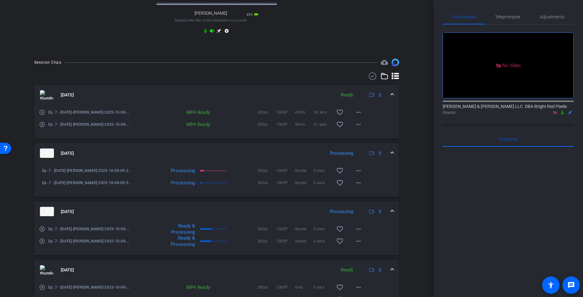
scroll to position [389, 0]
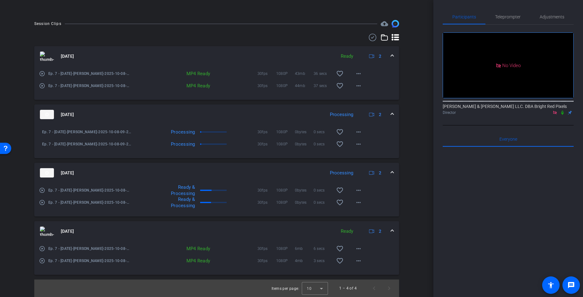
click at [413, 269] on div "Session Clips cloud_upload Oct 8, 2025 Ready 2 play_circle_outline Ep. 7 - 10.8…" at bounding box center [217, 158] width 402 height 277
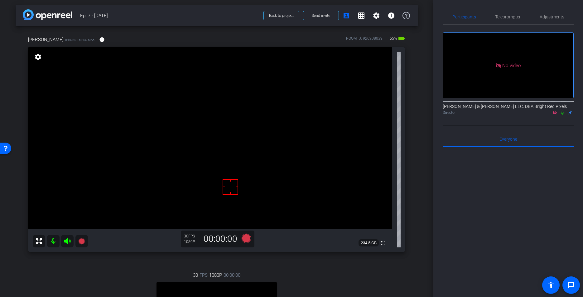
scroll to position [0, 0]
click at [279, 18] on span "Back to project" at bounding box center [281, 16] width 25 height 4
